Goal: Transaction & Acquisition: Purchase product/service

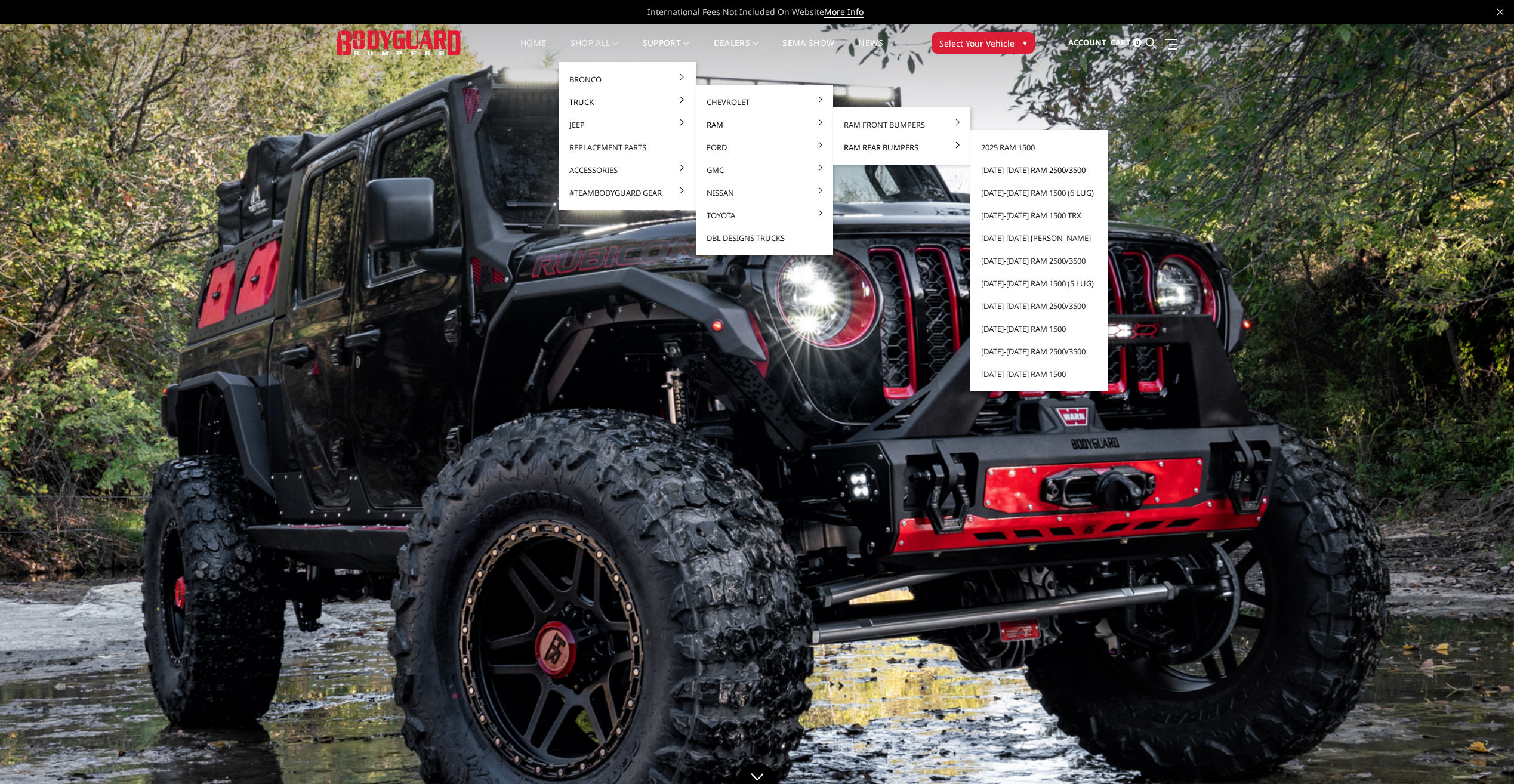
click at [1032, 173] on link "[DATE]-[DATE] Ram 2500/3500" at bounding box center [1039, 170] width 128 height 22
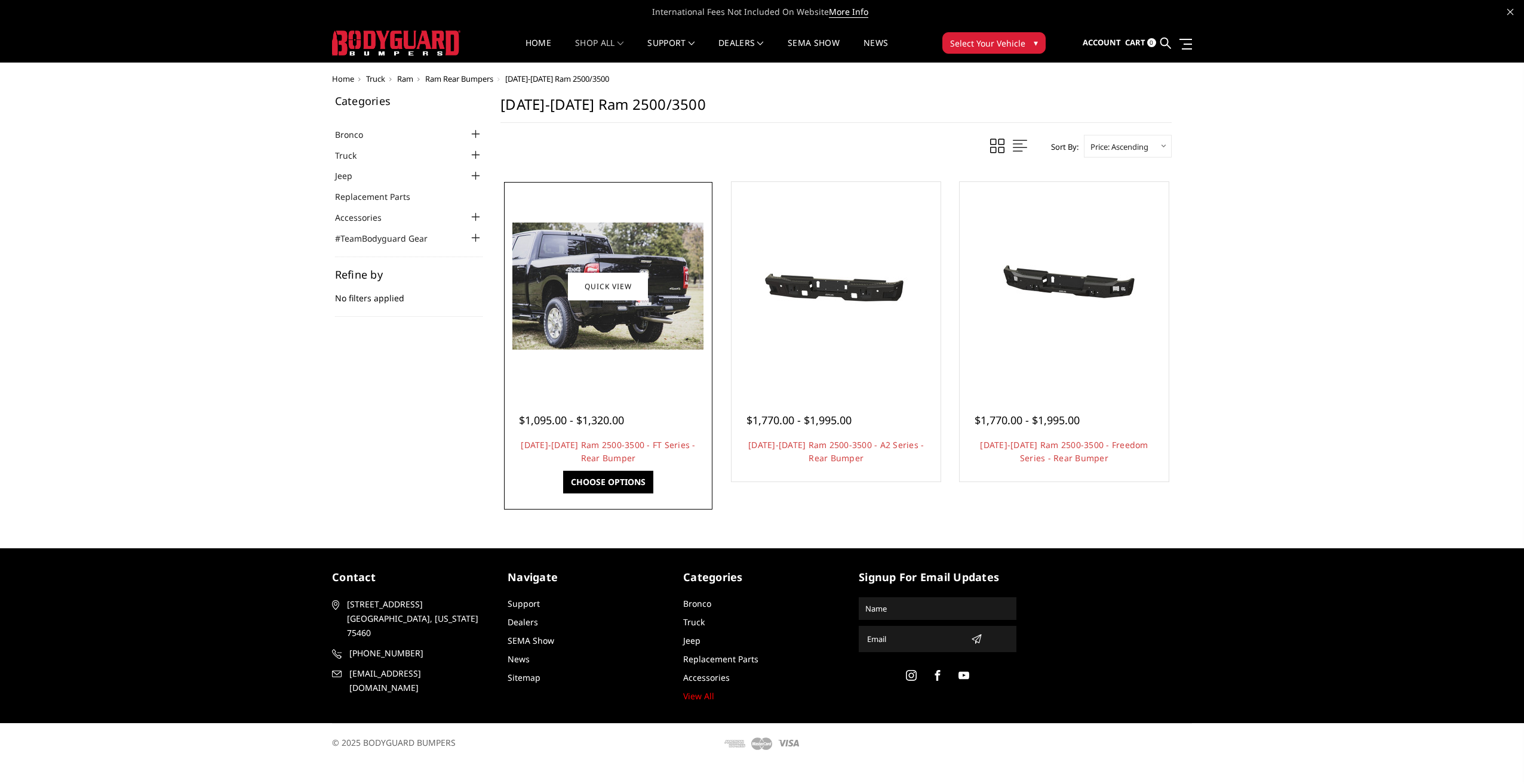
click at [604, 322] on img at bounding box center [608, 286] width 191 height 127
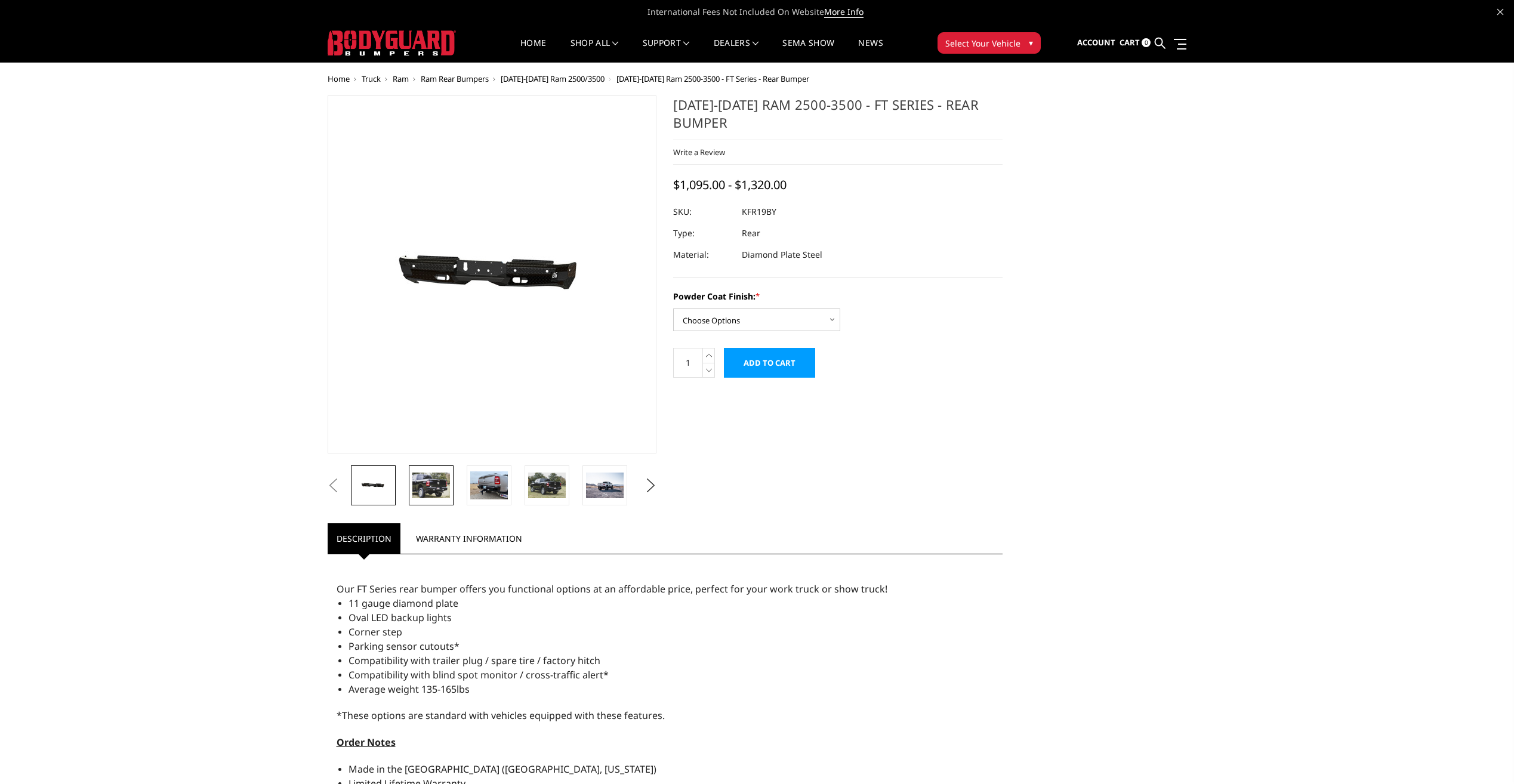
click at [421, 495] on img at bounding box center [431, 485] width 37 height 25
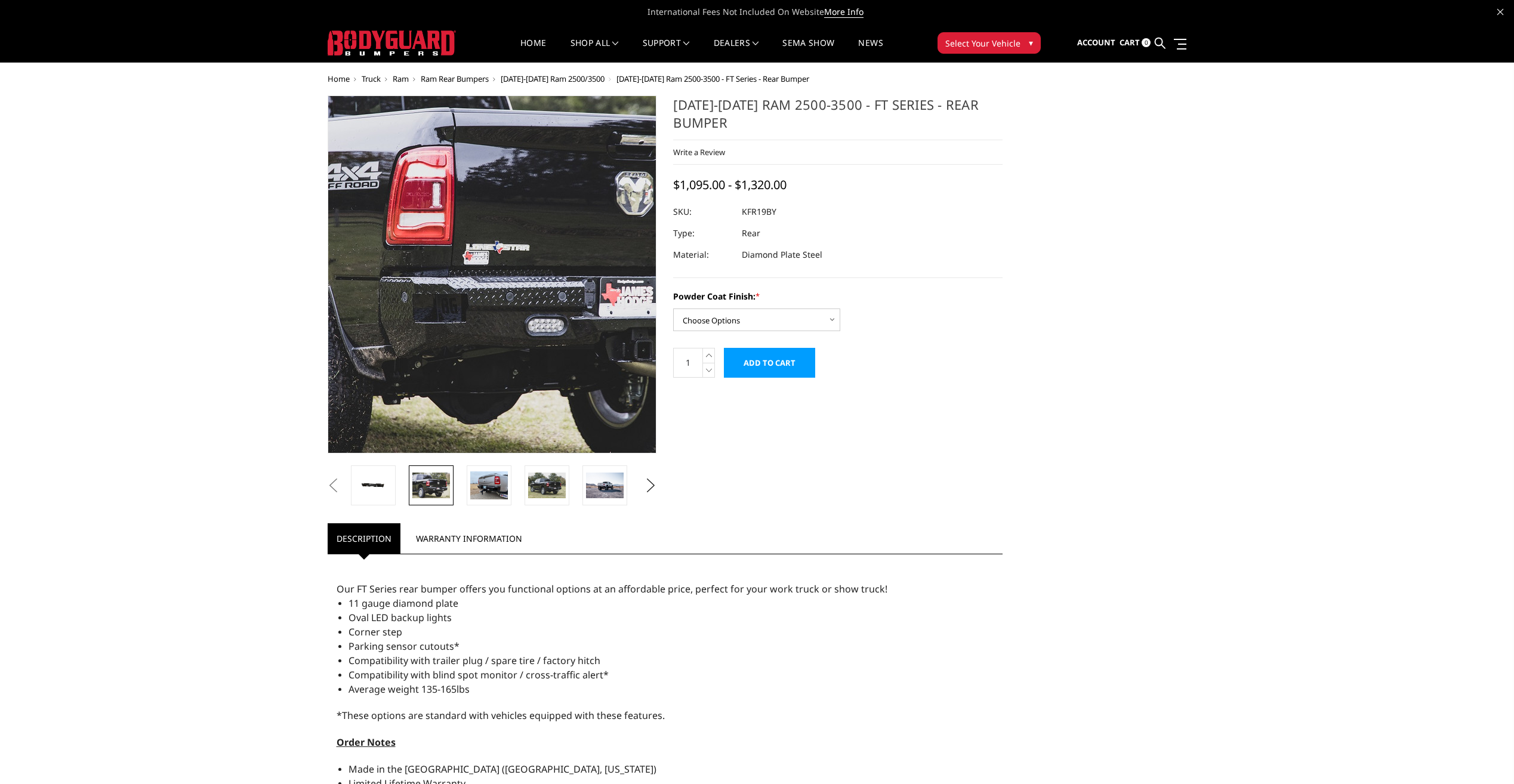
click at [505, 328] on img at bounding box center [489, 238] width 764 height 509
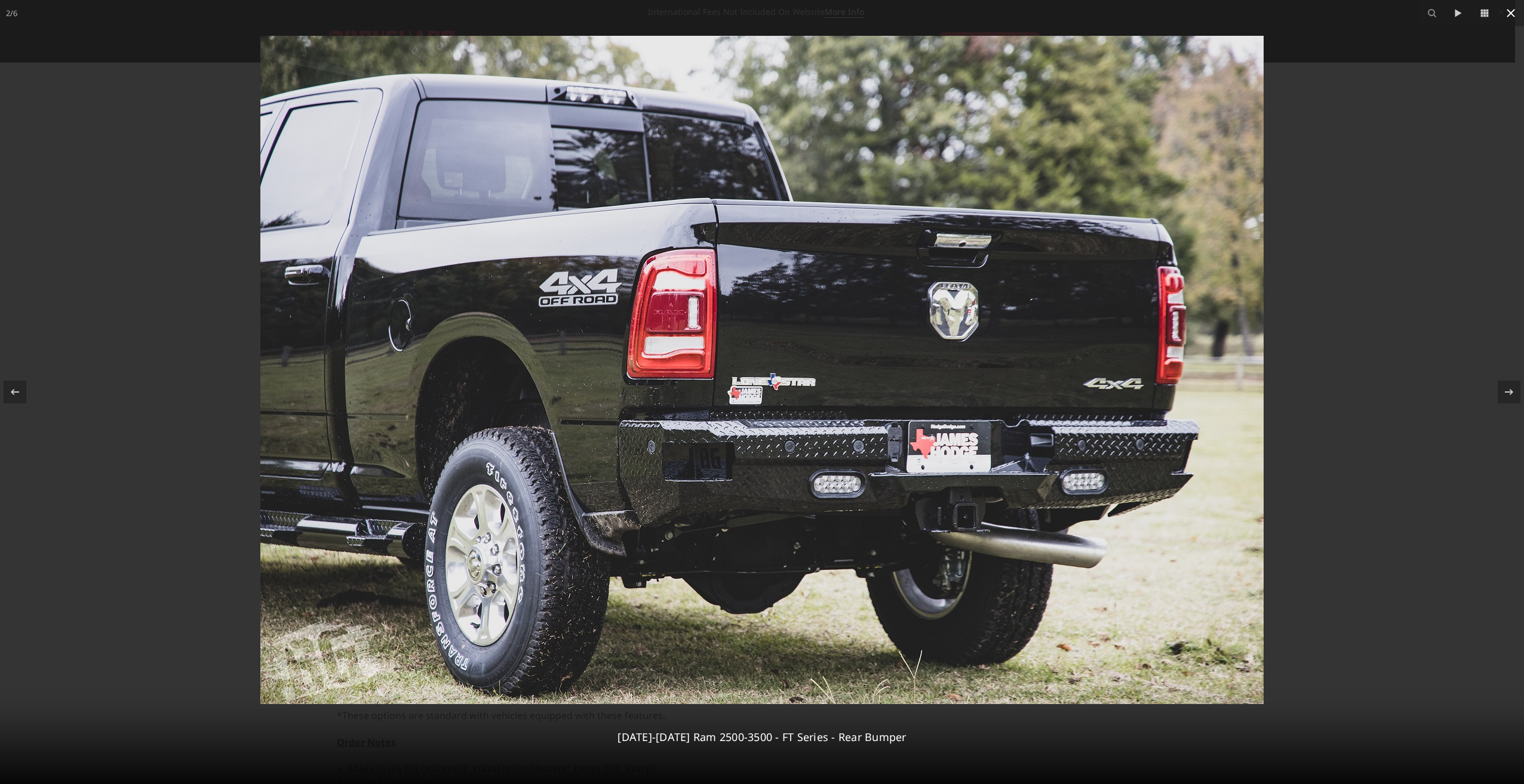
click at [1510, 17] on icon at bounding box center [1510, 13] width 14 height 14
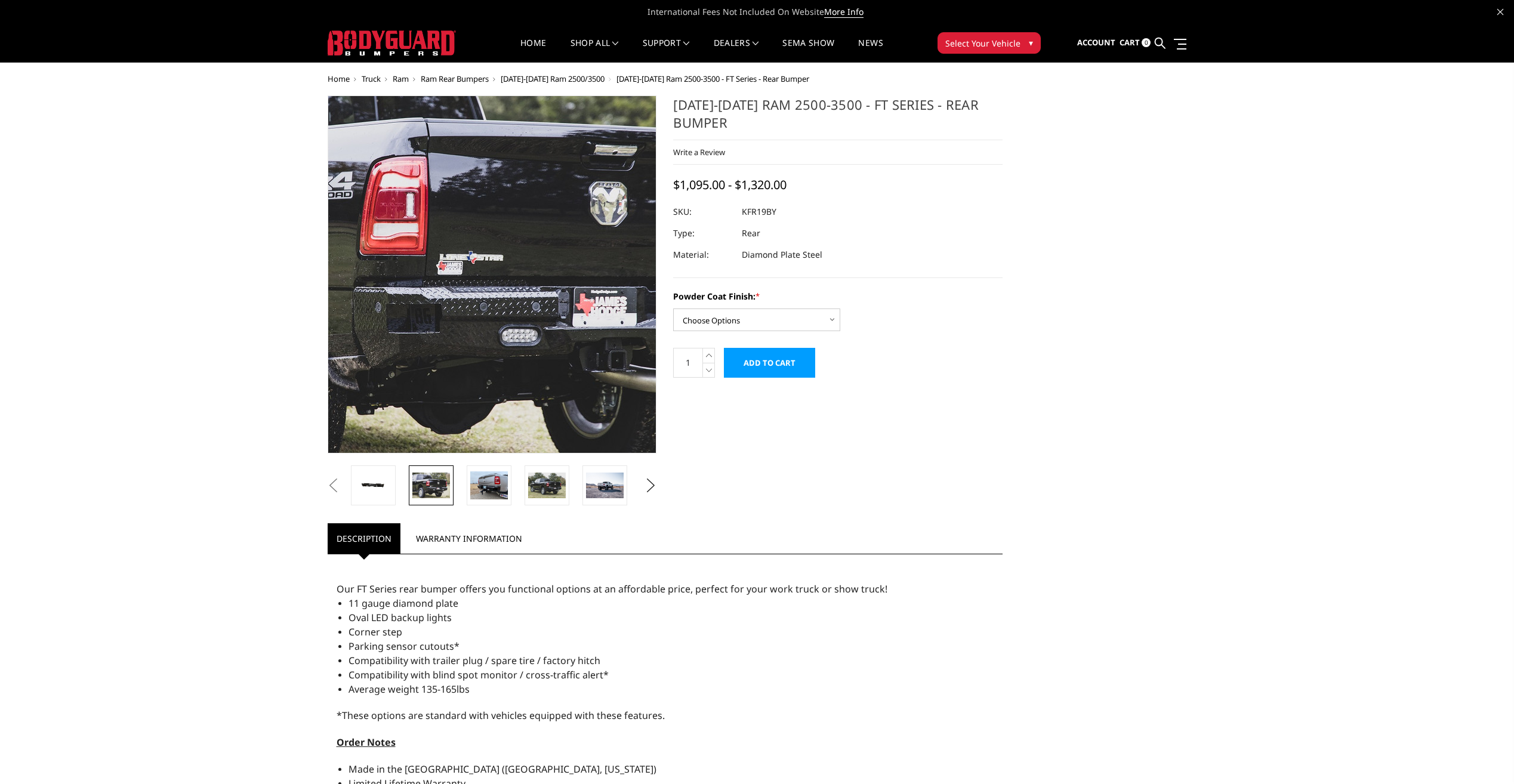
click at [515, 338] on img at bounding box center [463, 248] width 764 height 509
